Goal: Check status: Check status

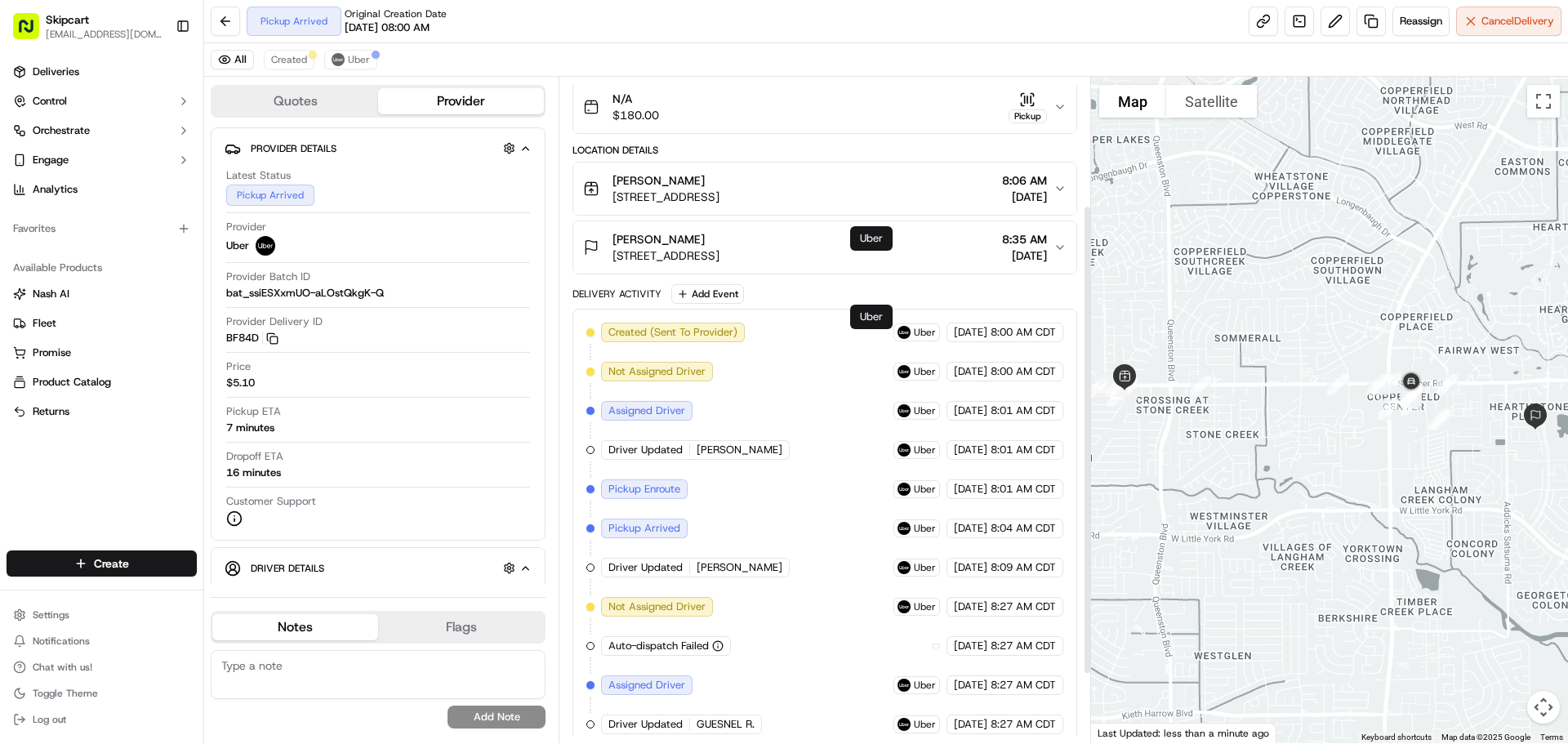
scroll to position [279, 0]
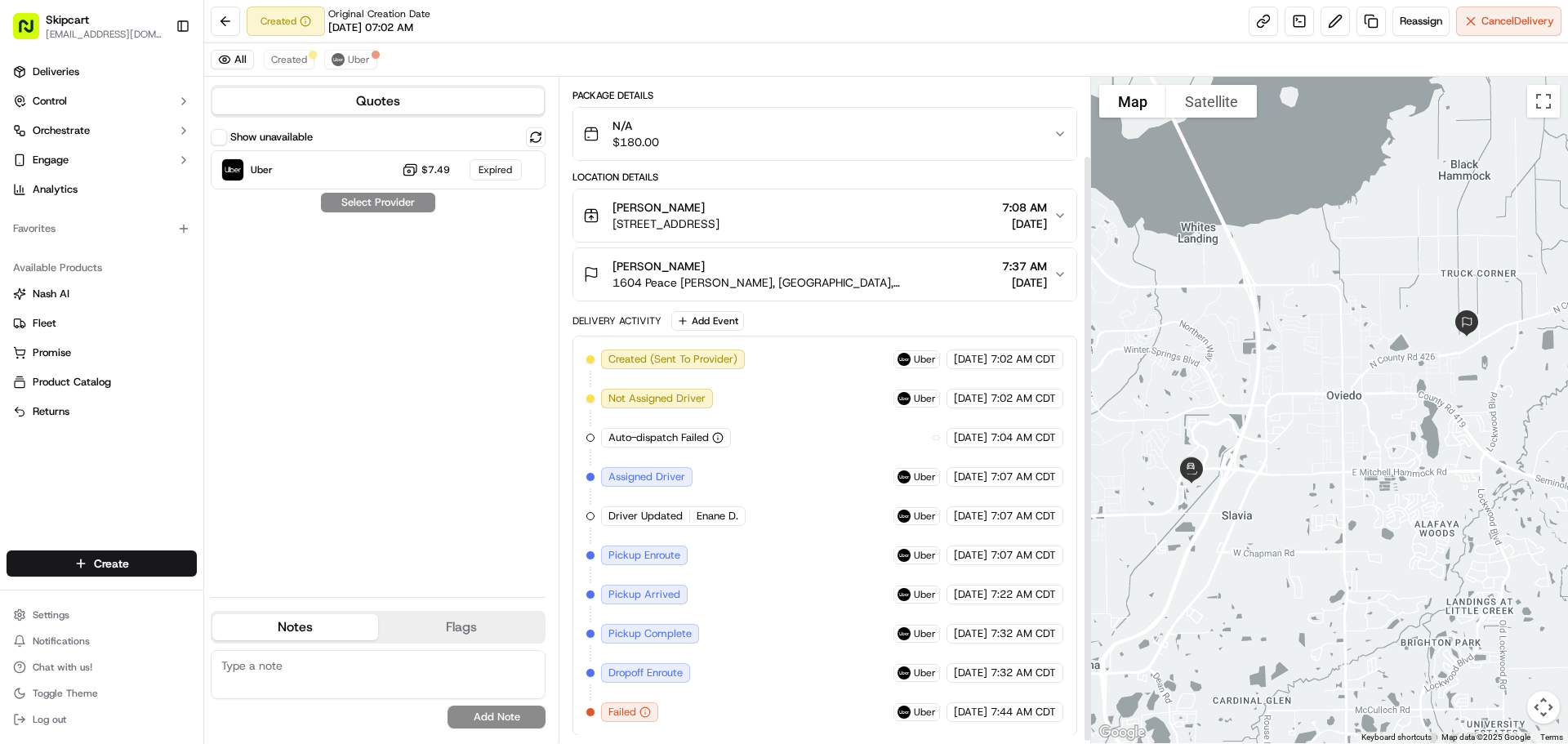
scroll to position [91, 0]
